Goal: Check status: Check status

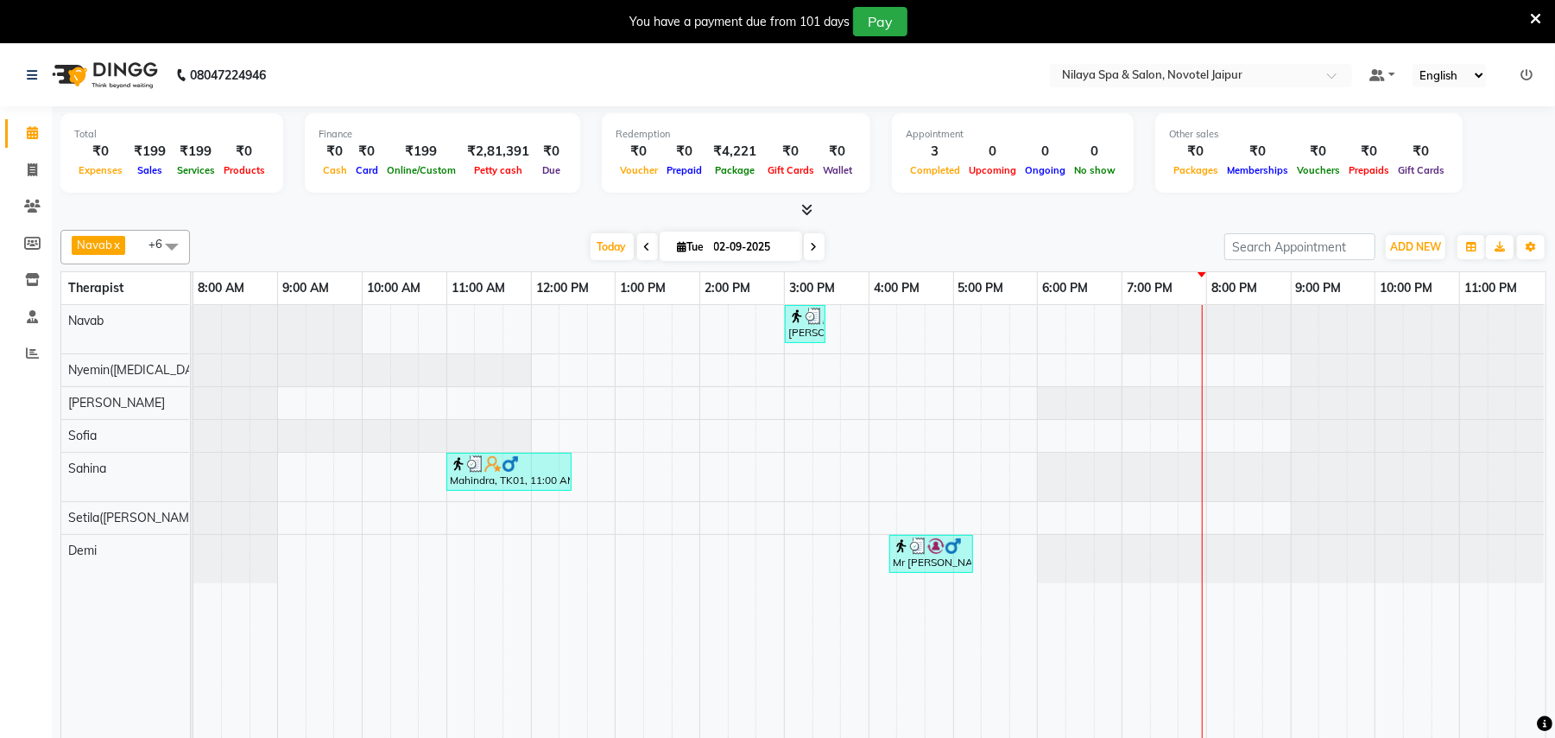
click at [637, 247] on span at bounding box center [647, 246] width 21 height 27
click at [639, 245] on div "Today Tue 02-09-2025" at bounding box center [707, 247] width 1017 height 26
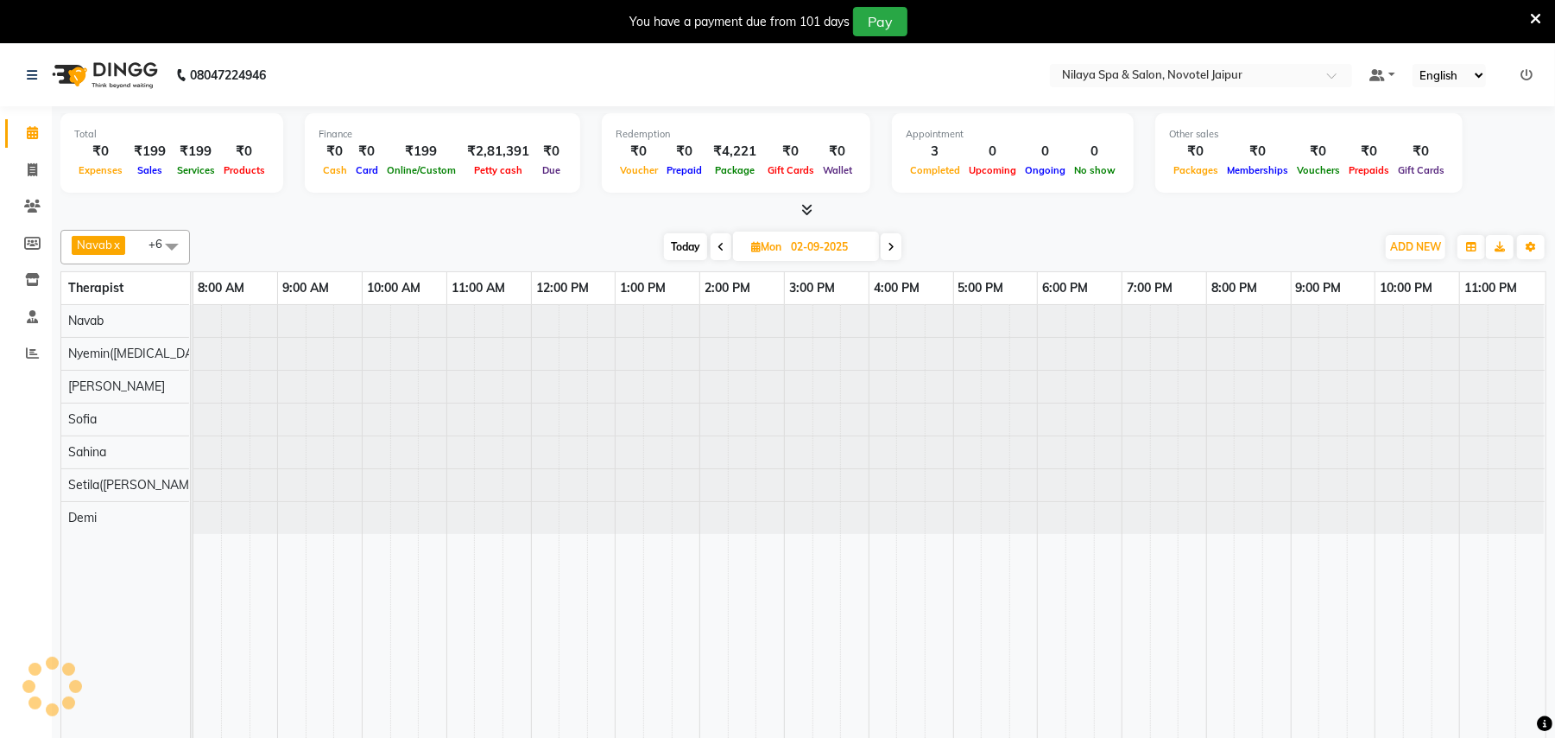
type input "[DATE]"
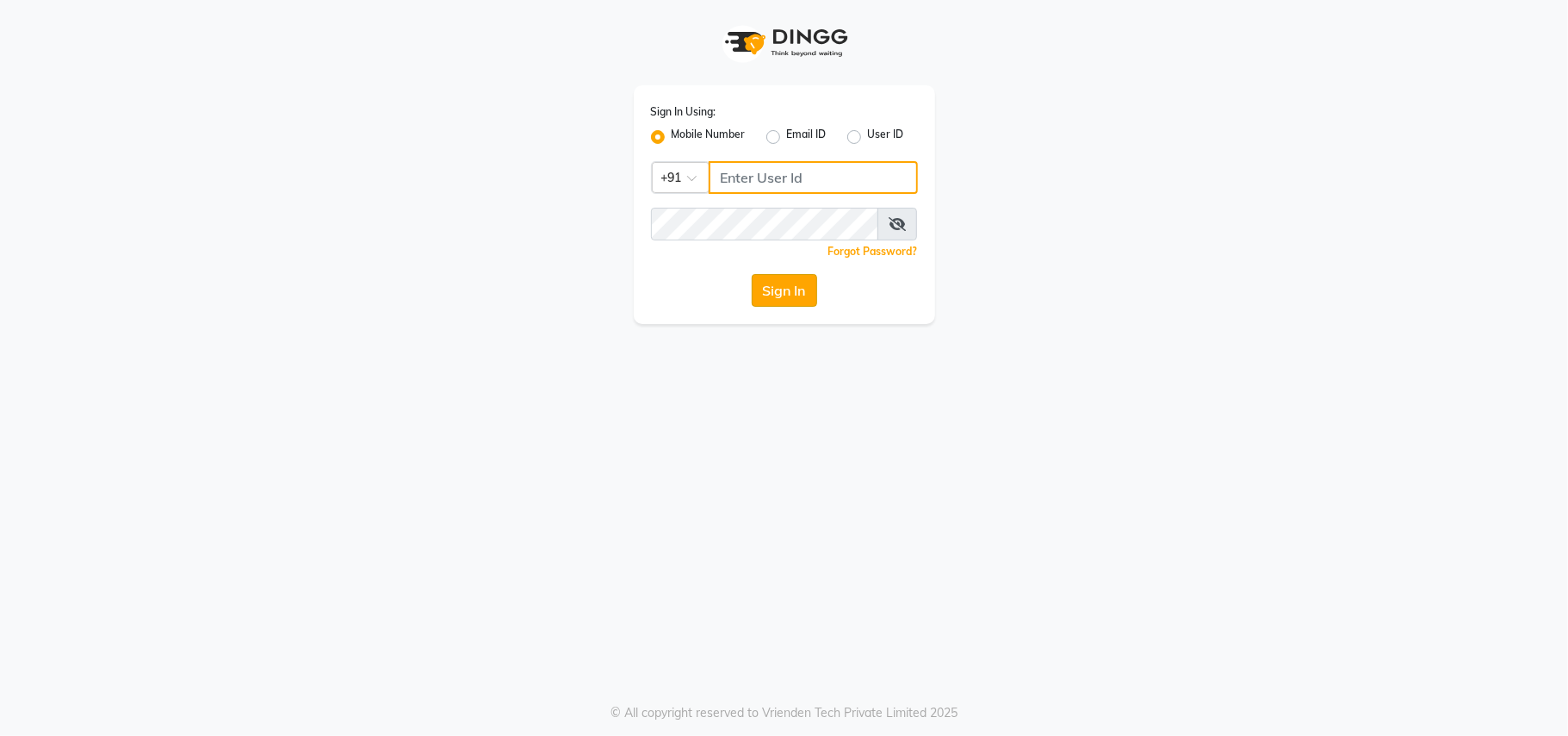
type input "9811881771"
click at [786, 294] on button "Sign In" at bounding box center [784, 290] width 66 height 33
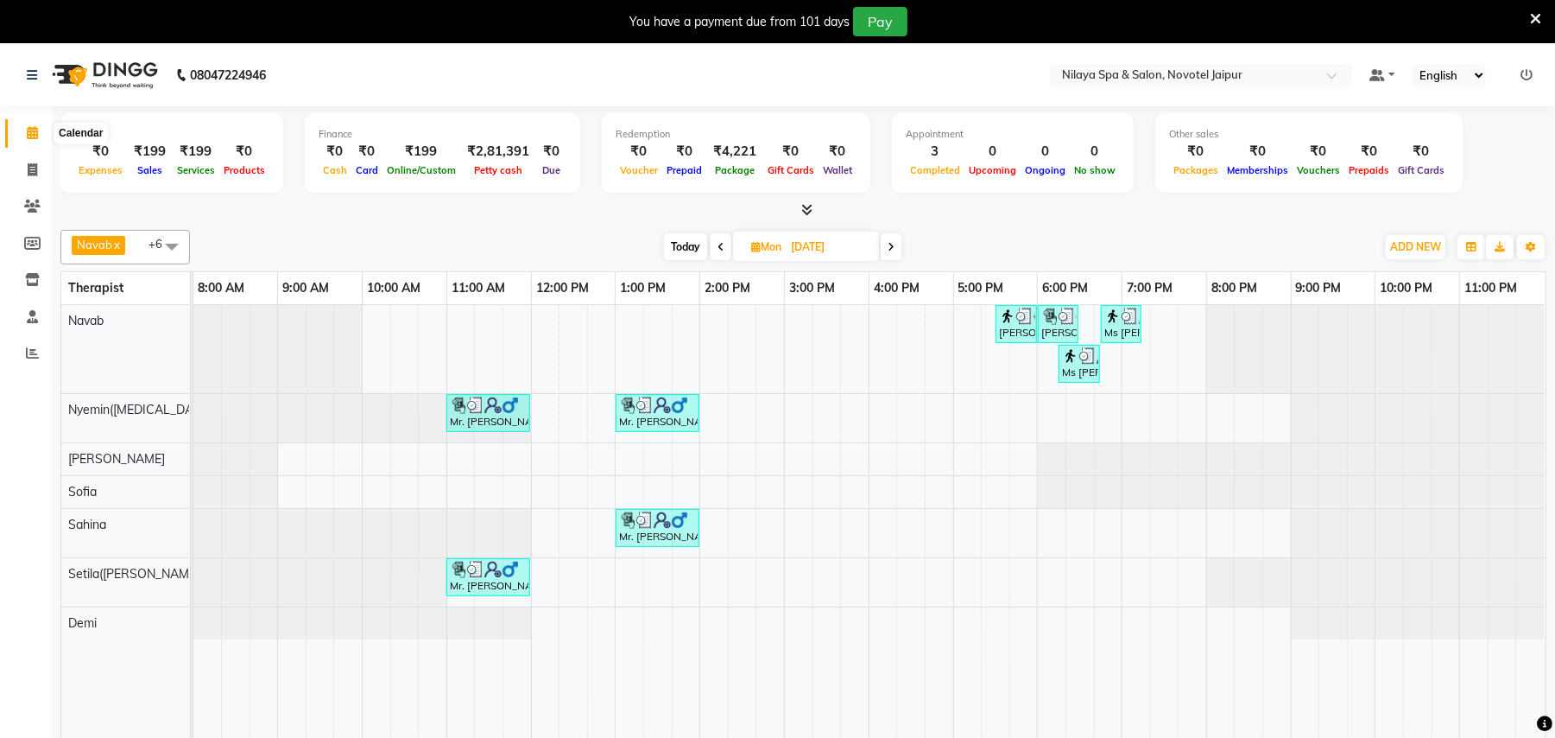
click at [27, 128] on icon at bounding box center [32, 132] width 11 height 13
click at [891, 250] on icon at bounding box center [891, 247] width 7 height 10
type input "02-09-2025"
